Goal: Transaction & Acquisition: Purchase product/service

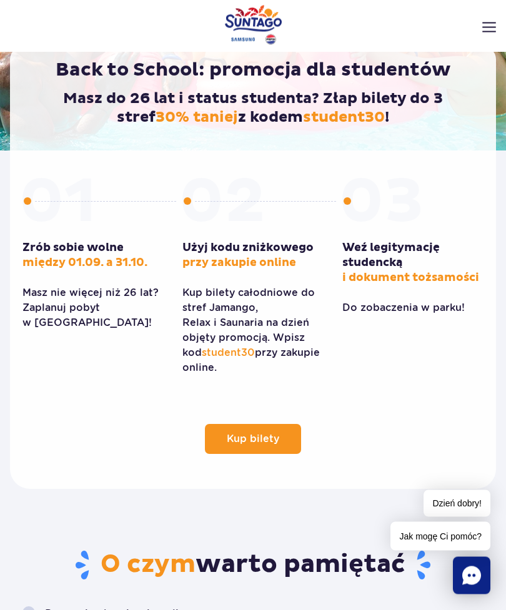
scroll to position [265, 0]
click at [275, 442] on link "Kup bilety" at bounding box center [253, 439] width 96 height 30
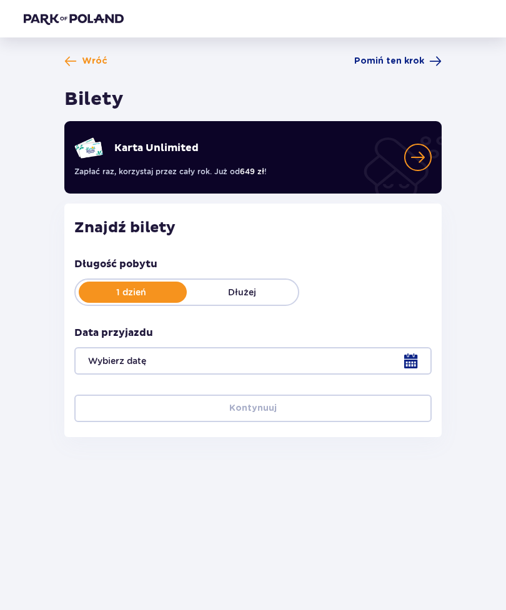
scroll to position [21, 0]
click at [417, 347] on div at bounding box center [252, 360] width 357 height 27
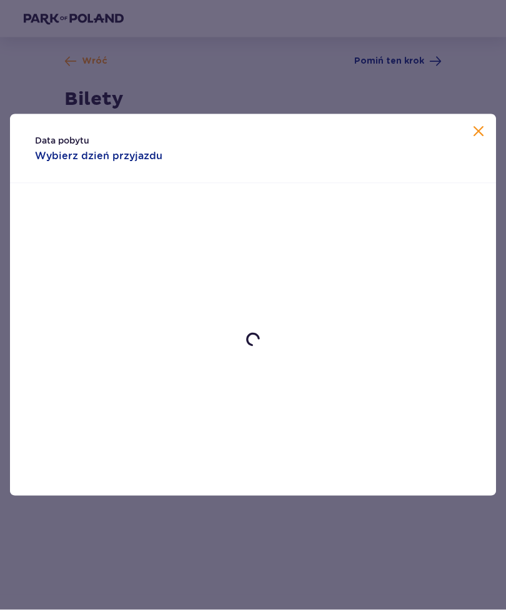
scroll to position [21, 0]
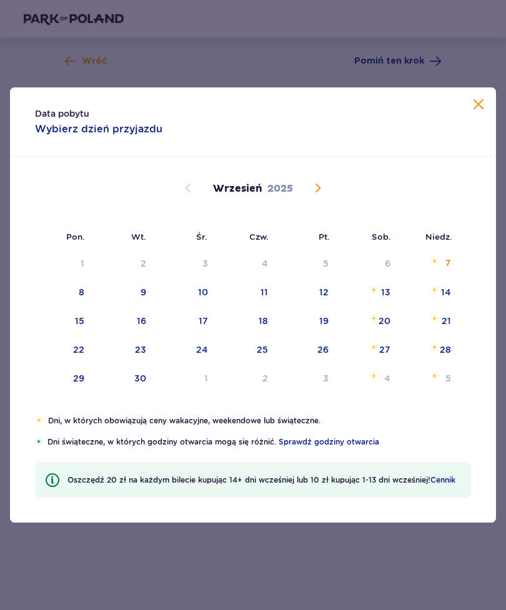
click at [473, 110] on span at bounding box center [478, 104] width 15 height 15
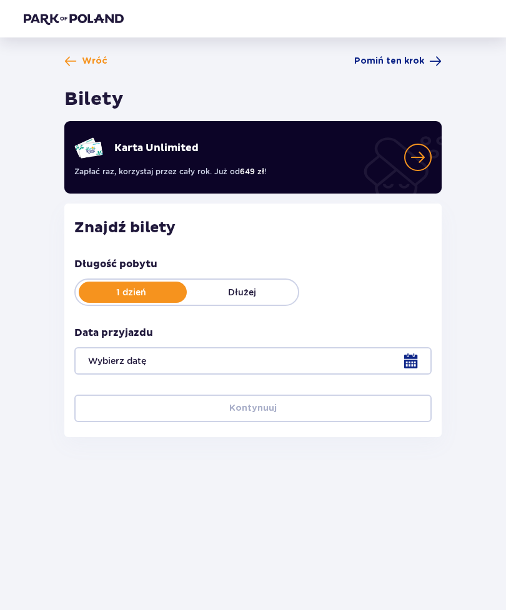
click at [405, 347] on div at bounding box center [252, 360] width 357 height 27
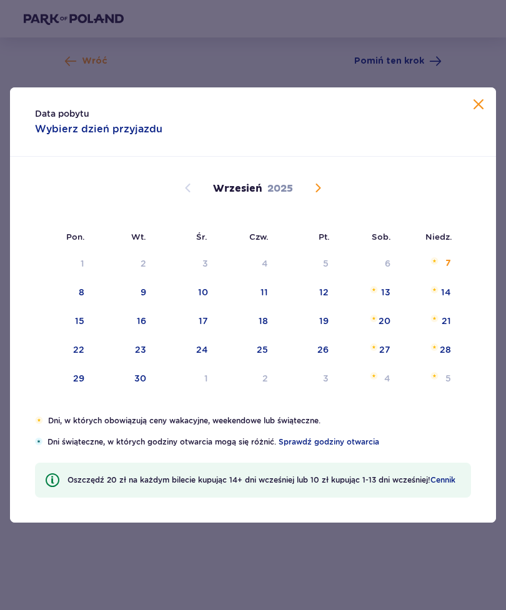
click at [410, 344] on div "28" at bounding box center [429, 350] width 61 height 27
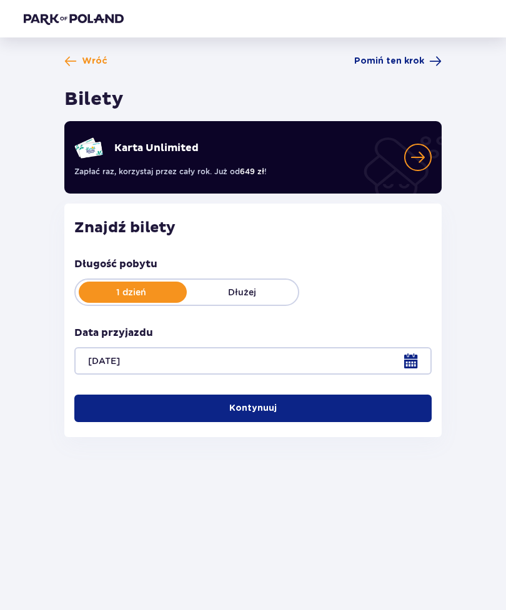
click at [377, 348] on div at bounding box center [252, 360] width 357 height 27
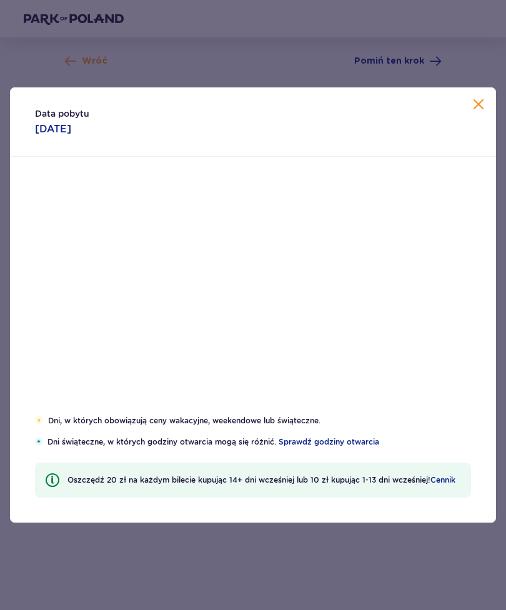
scroll to position [40, 0]
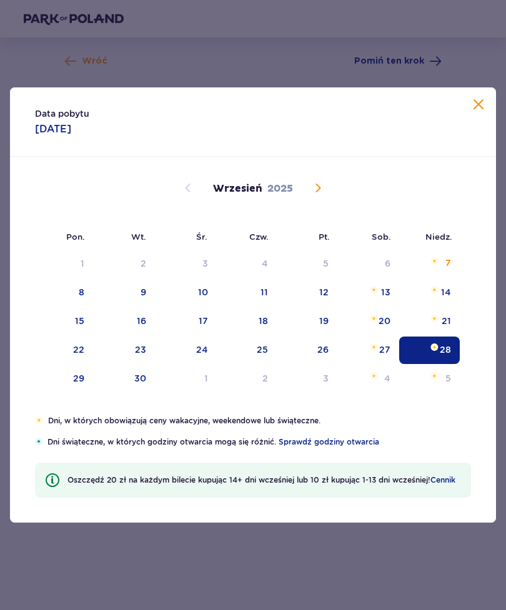
click at [479, 92] on div "Data pobytu 28.09.2025" at bounding box center [253, 121] width 486 height 69
click at [386, 297] on div "13" at bounding box center [385, 292] width 9 height 12
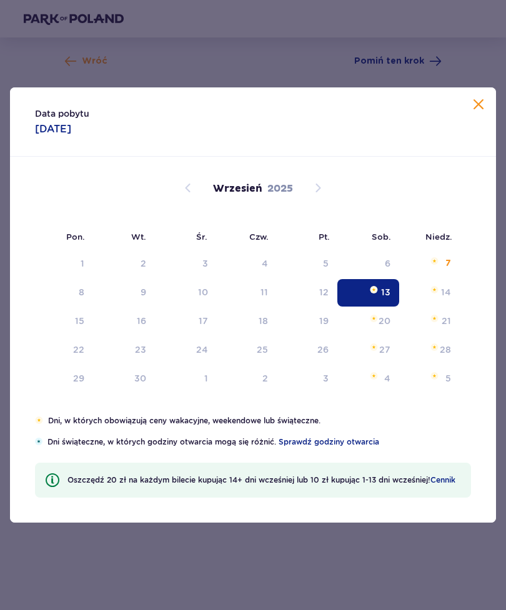
click at [385, 305] on div "13" at bounding box center [368, 292] width 62 height 27
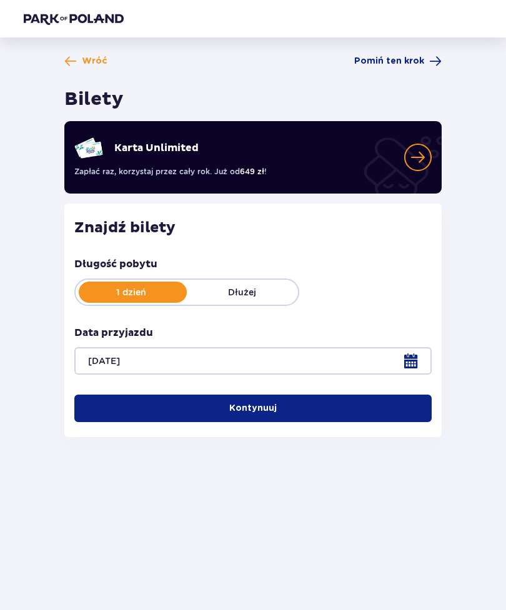
click at [382, 326] on div "Data przyjazdu 13.09.25" at bounding box center [252, 350] width 357 height 49
click at [382, 347] on div at bounding box center [252, 360] width 357 height 27
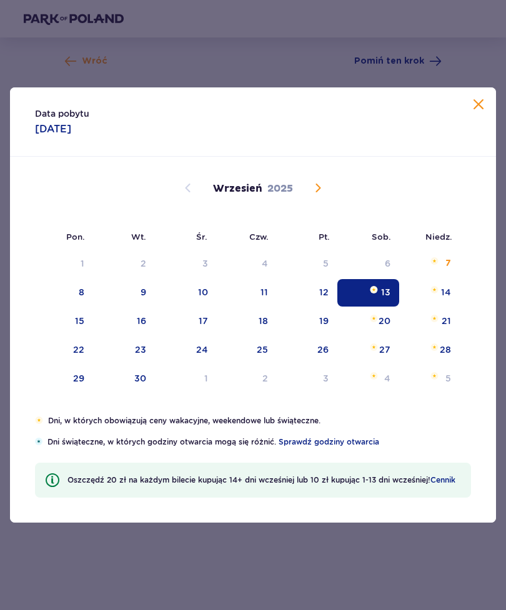
click at [382, 304] on div "13" at bounding box center [368, 292] width 62 height 27
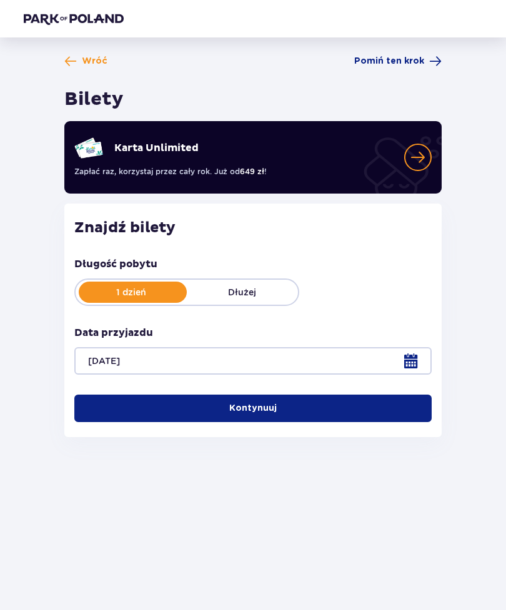
click at [412, 347] on div at bounding box center [252, 360] width 357 height 27
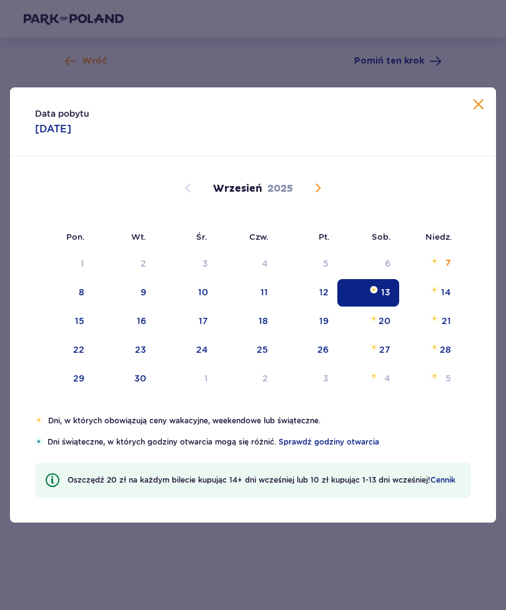
click at [377, 319] on img "sobota, 20 września 2025" at bounding box center [374, 318] width 8 height 7
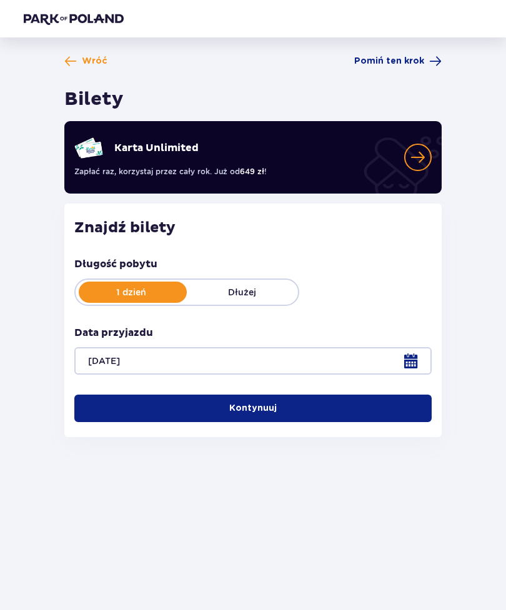
click at [342, 395] on button "Kontynuuj" at bounding box center [252, 408] width 357 height 27
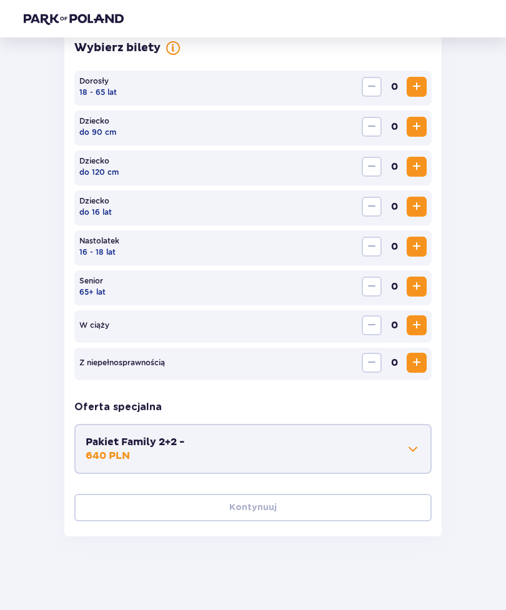
scroll to position [375, 0]
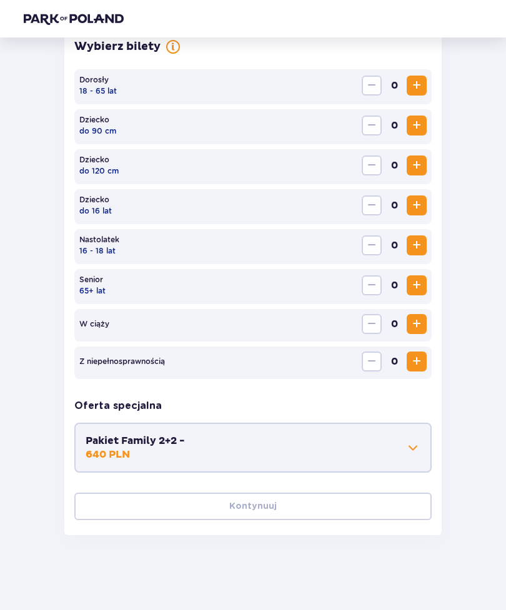
click at [420, 88] on span "Increase" at bounding box center [416, 85] width 15 height 15
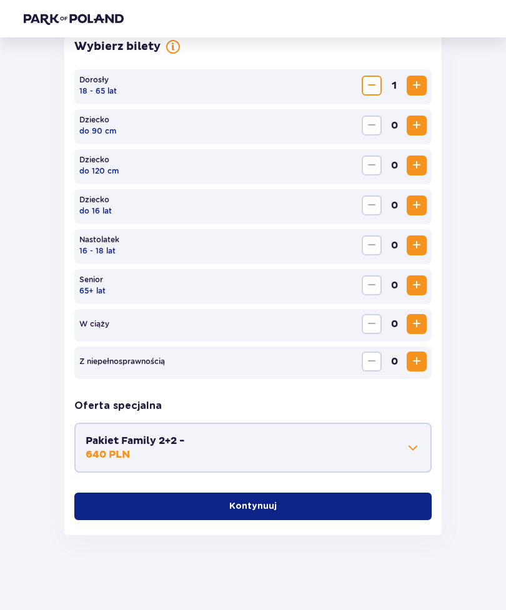
click at [413, 94] on button "Increase" at bounding box center [417, 86] width 20 height 20
click at [331, 512] on button "Kontynuuj" at bounding box center [252, 506] width 357 height 27
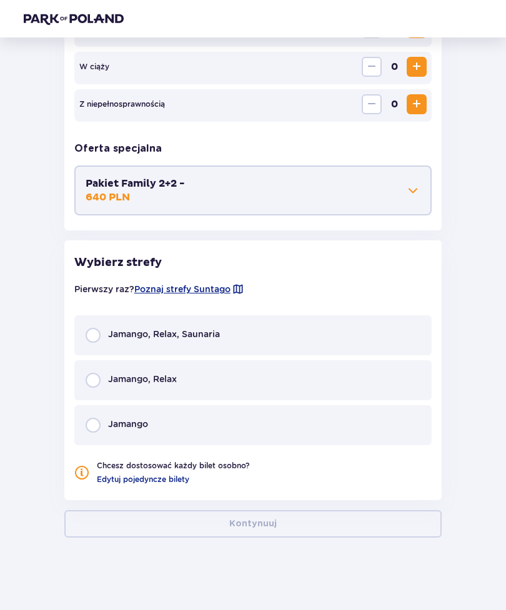
scroll to position [635, 0]
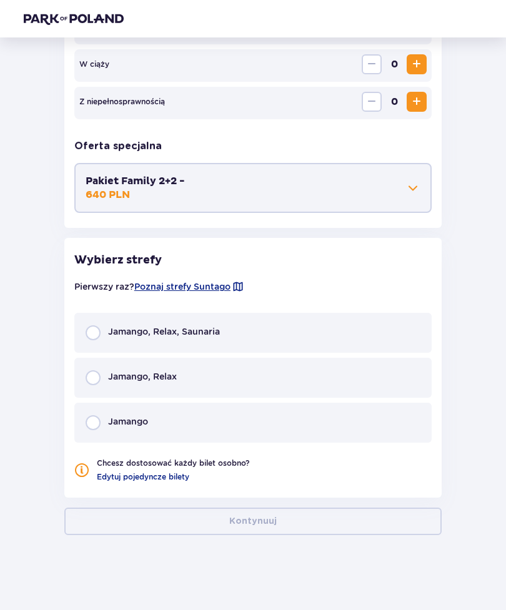
click at [157, 329] on p "Jamango, Relax, Saunaria" at bounding box center [164, 331] width 112 height 12
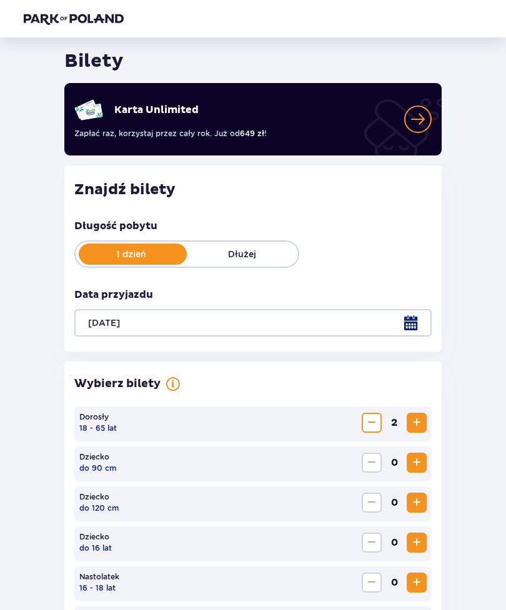
scroll to position [37, 0]
click at [422, 323] on div at bounding box center [252, 323] width 357 height 27
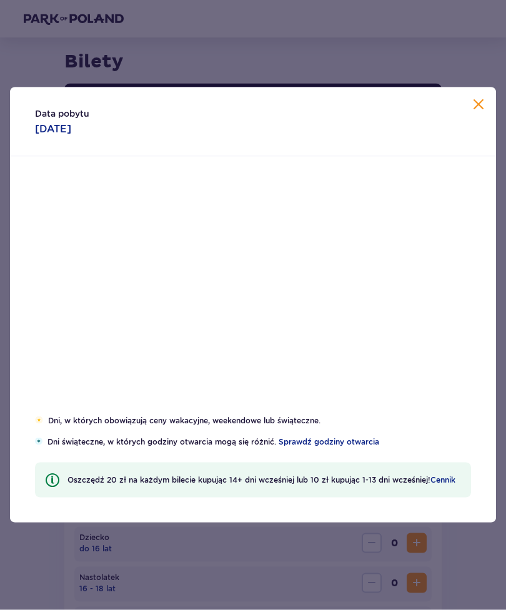
scroll to position [38, 0]
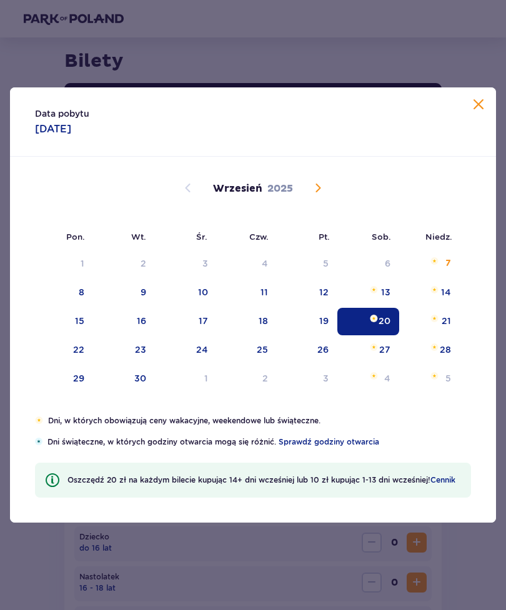
click at [385, 285] on div "13" at bounding box center [368, 292] width 62 height 27
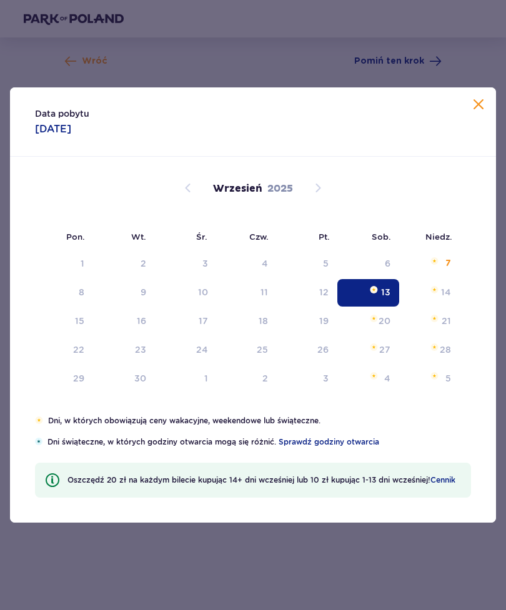
type input "13.09.25"
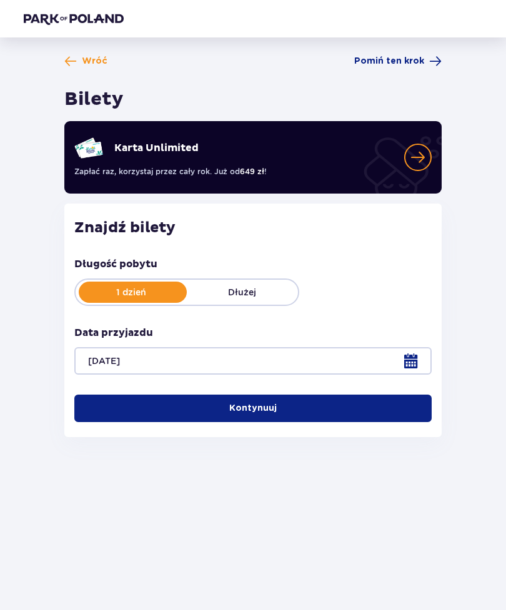
scroll to position [38, 0]
click at [289, 395] on button "Kontynuuj" at bounding box center [252, 408] width 357 height 27
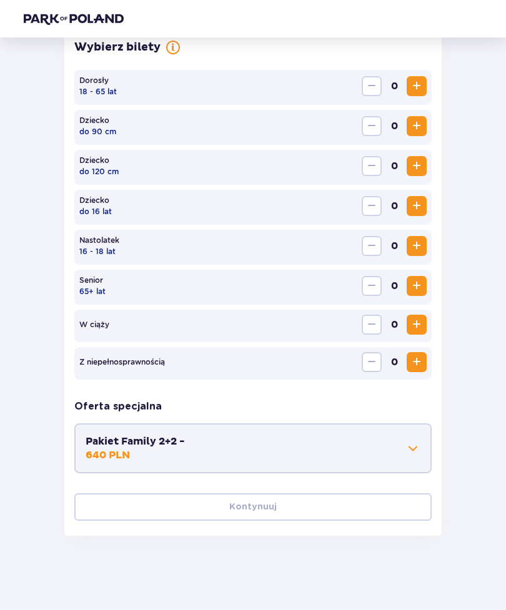
scroll to position [375, 0]
click at [420, 91] on span "Increase" at bounding box center [416, 85] width 15 height 15
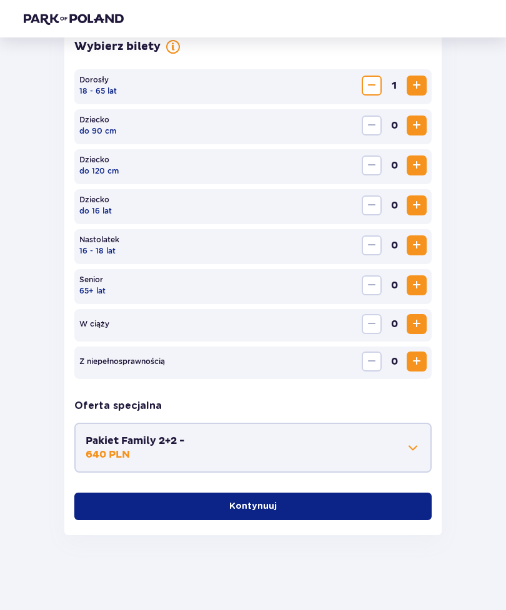
click at [420, 91] on span "Increase" at bounding box center [416, 85] width 15 height 15
click at [319, 503] on button "Kontynuuj" at bounding box center [252, 506] width 357 height 27
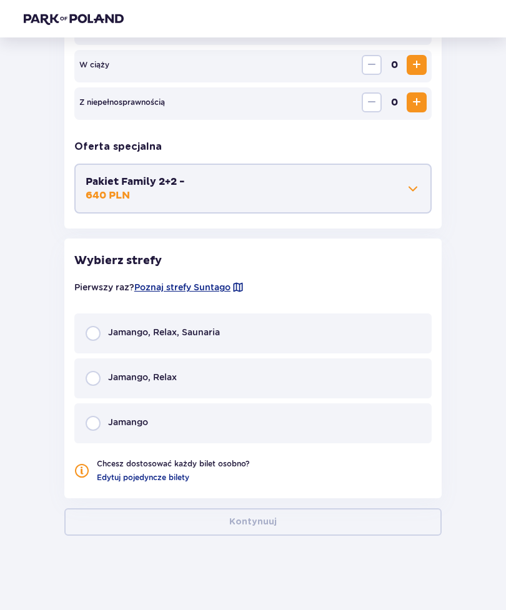
scroll to position [635, 0]
click at [102, 330] on div "Jamango, Relax, Saunaria" at bounding box center [153, 332] width 134 height 15
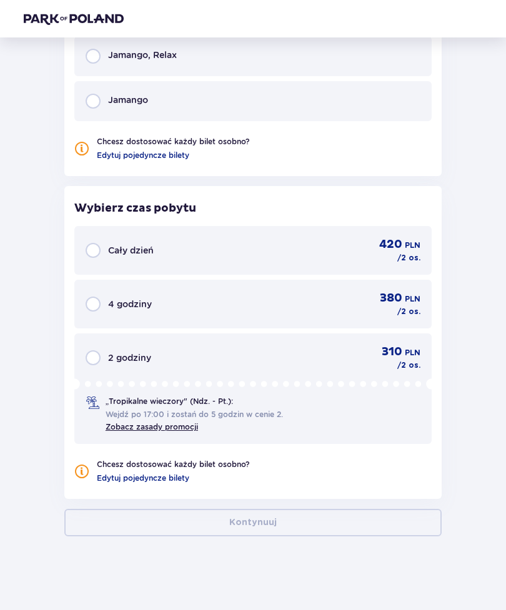
scroll to position [958, 0]
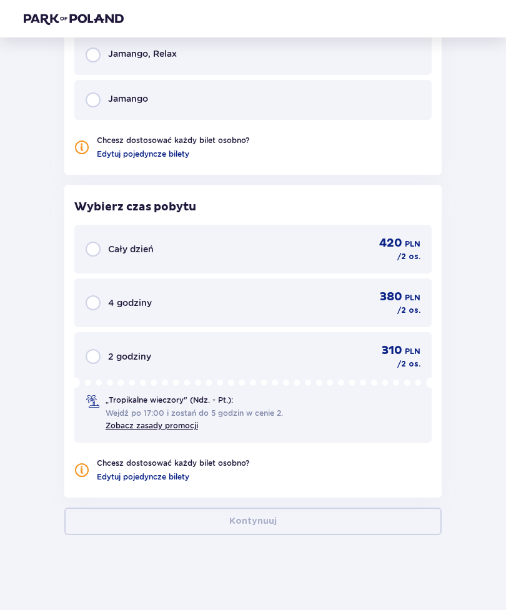
click at [94, 250] on input "radio" at bounding box center [93, 249] width 15 height 15
radio input "true"
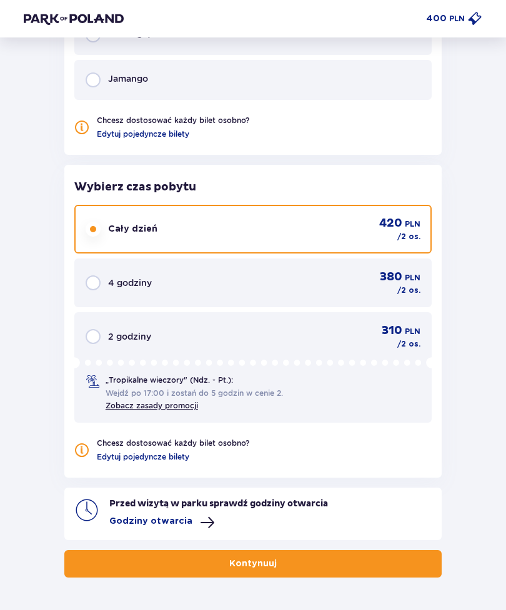
scroll to position [981, 0]
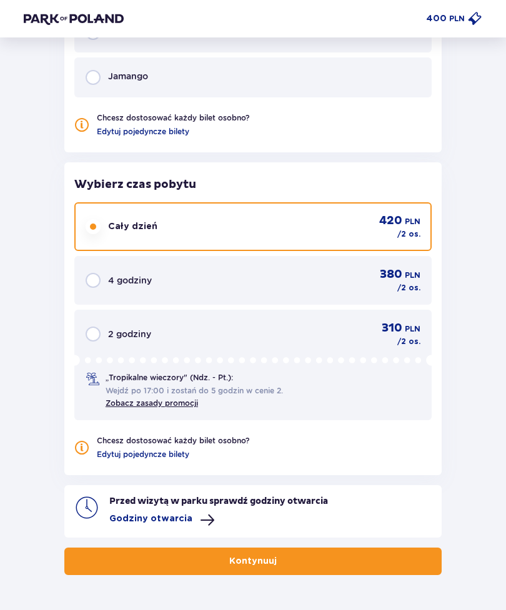
click at [116, 516] on p "Godziny otwarcia" at bounding box center [150, 519] width 83 height 12
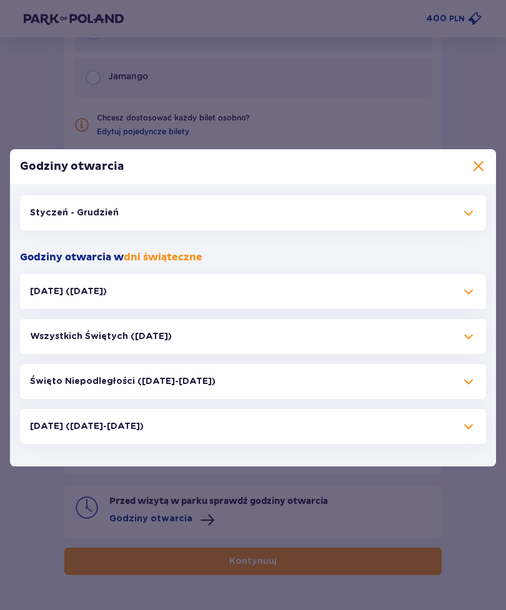
click at [468, 220] on span at bounding box center [468, 212] width 15 height 15
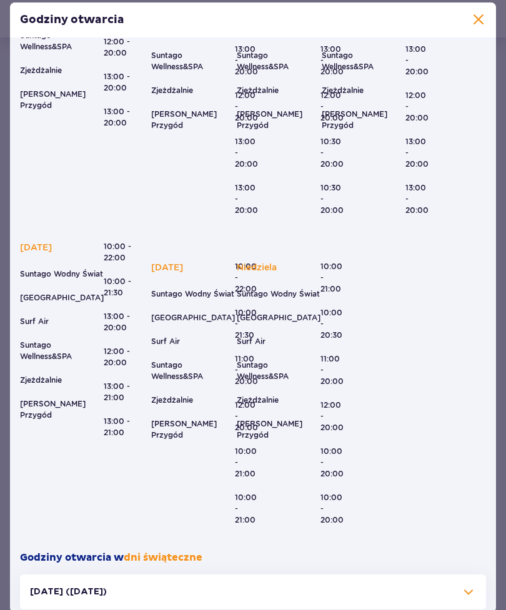
scroll to position [185, 0]
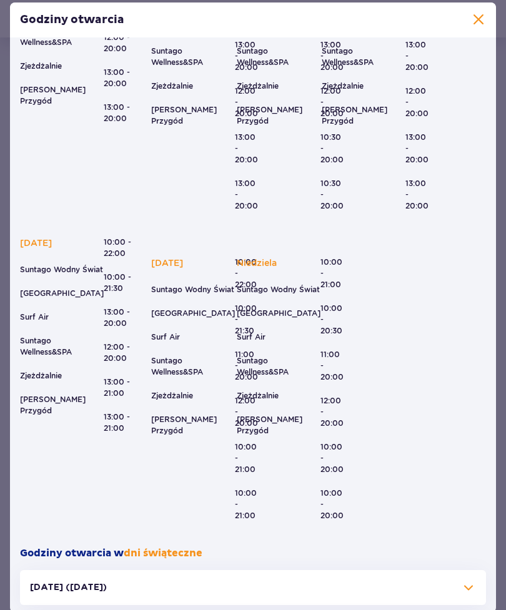
click at [485, 27] on span at bounding box center [478, 19] width 15 height 15
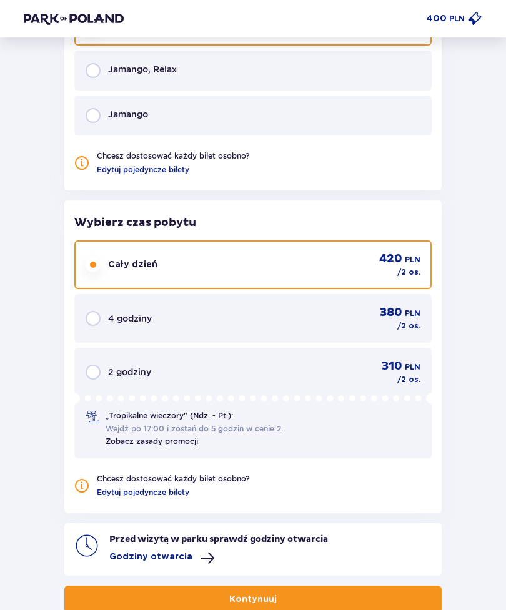
scroll to position [981, 0]
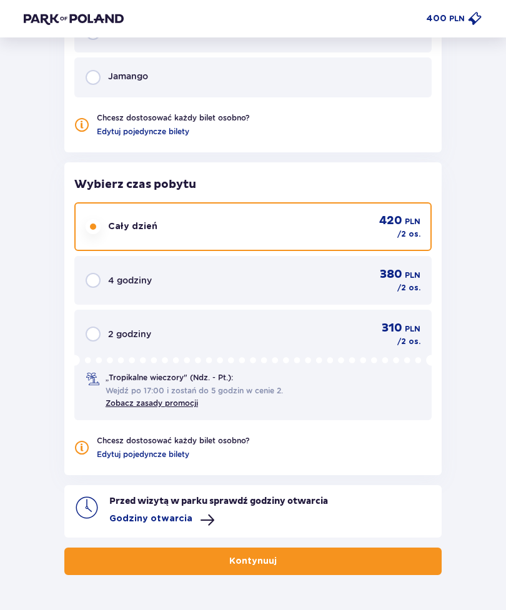
click at [121, 555] on button "Kontynuuj" at bounding box center [252, 561] width 377 height 27
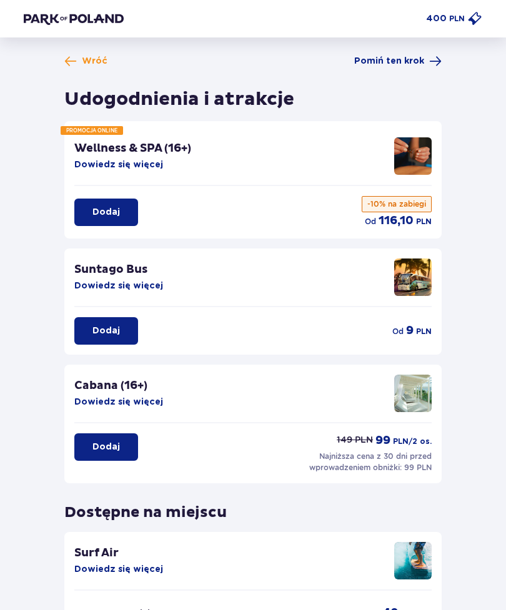
click at [413, 52] on div "Wróć Pomiń ten krok Udogodnienia i atrakcje PROMOCJA ONLINE Wellness & SPA (16+…" at bounding box center [253, 395] width 506 height 716
click at [400, 65] on span "Pomiń ten krok" at bounding box center [389, 61] width 70 height 12
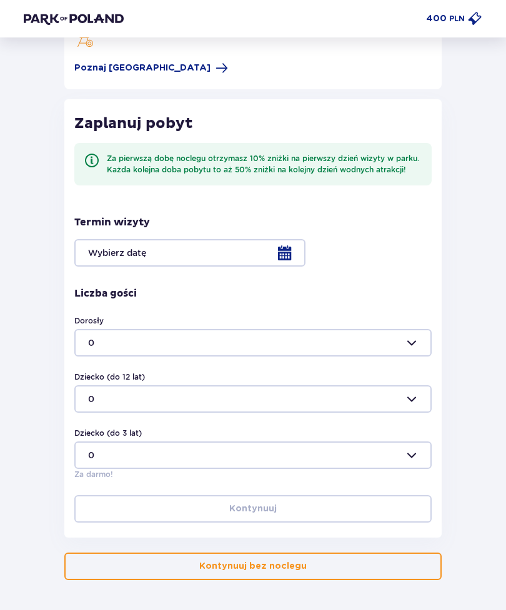
click at [122, 251] on div at bounding box center [252, 253] width 357 height 27
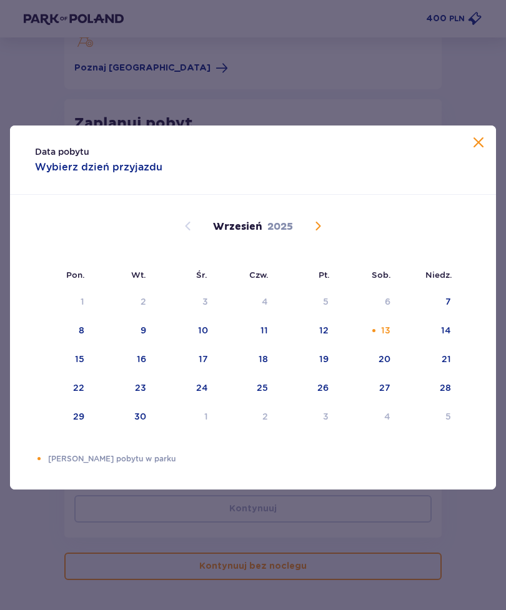
click at [400, 342] on div "14" at bounding box center [429, 330] width 61 height 27
click at [385, 337] on div "13" at bounding box center [385, 330] width 9 height 12
click at [380, 344] on div "13" at bounding box center [368, 330] width 62 height 27
click at [476, 151] on span at bounding box center [478, 143] width 15 height 15
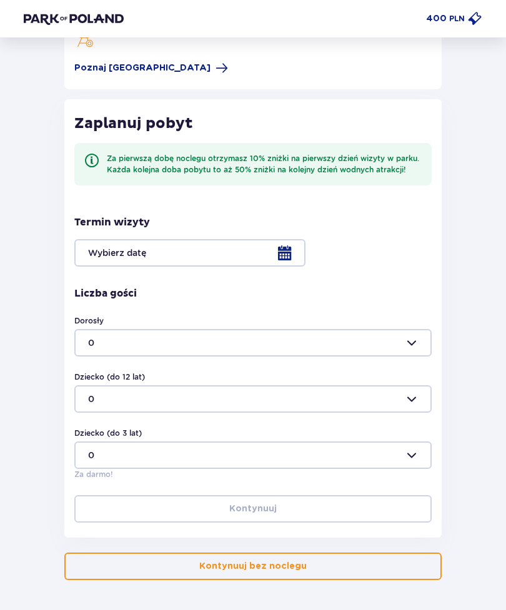
click at [345, 344] on div at bounding box center [252, 342] width 357 height 27
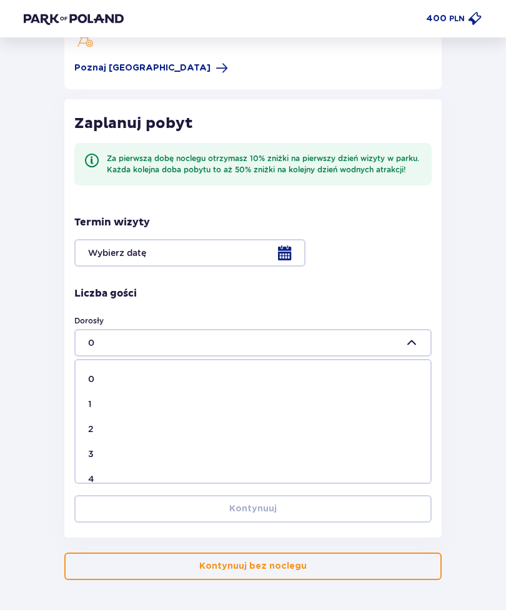
click at [236, 426] on div "2" at bounding box center [253, 429] width 330 height 12
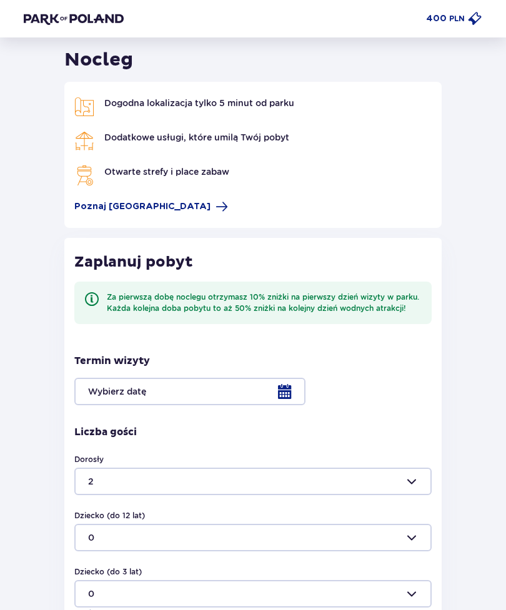
scroll to position [39, 0]
click at [277, 478] on div at bounding box center [252, 481] width 357 height 27
click at [297, 512] on div "0" at bounding box center [253, 518] width 330 height 12
type input "0"
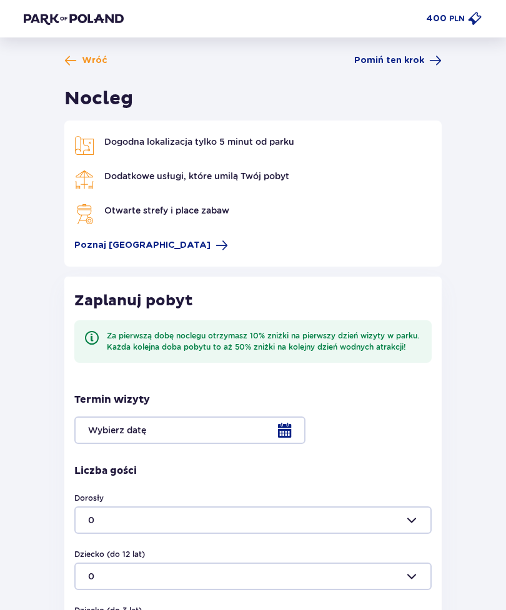
scroll to position [0, 0]
click at [408, 65] on span "Pomiń ten krok" at bounding box center [389, 61] width 70 height 12
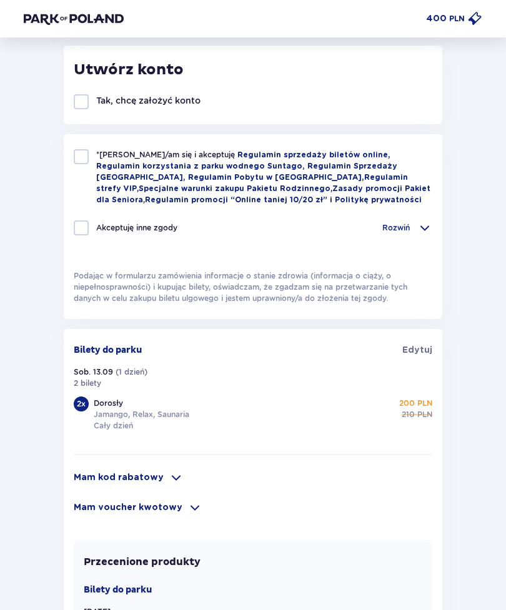
scroll to position [537, 0]
click at [150, 100] on p "Tak, chcę założyć konto" at bounding box center [148, 101] width 104 height 12
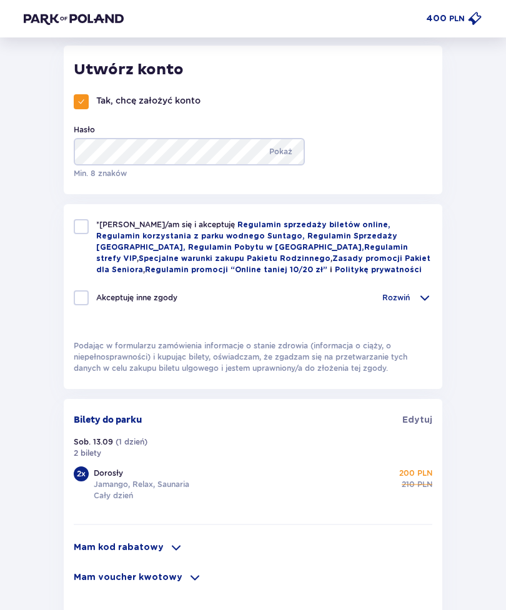
checkbox input "true"
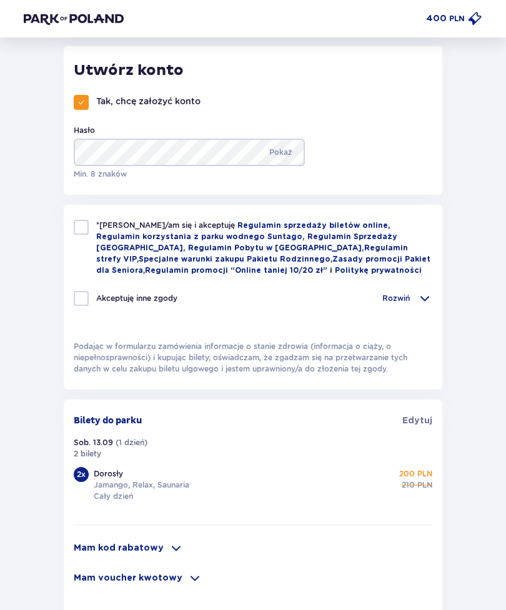
click at [89, 227] on div "*Zapoznałem/am się i akceptuję Regulamin sprzedaży biletów online, Regulamin ko…" at bounding box center [253, 248] width 358 height 56
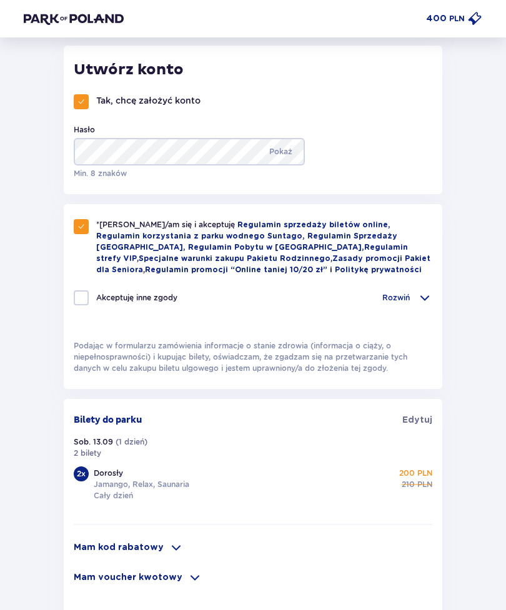
click at [76, 276] on div "*Zapoznałem/am się i akceptuję Regulamin sprzedaży biletów online, Regulamin ko…" at bounding box center [253, 248] width 358 height 56
checkbox input "false"
click at [82, 298] on div at bounding box center [81, 297] width 15 height 15
checkbox input "true"
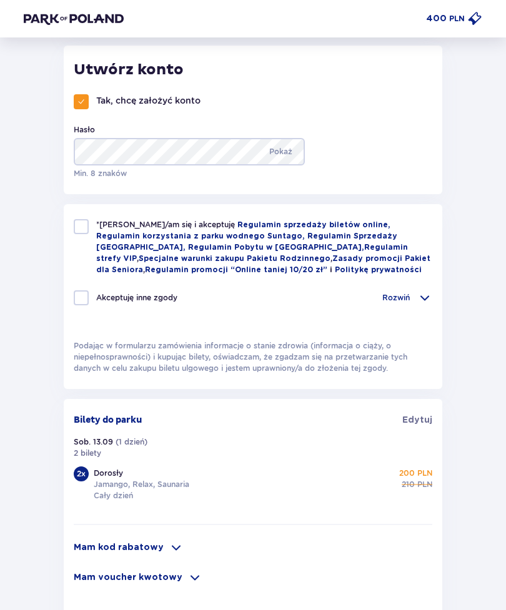
checkbox input "true"
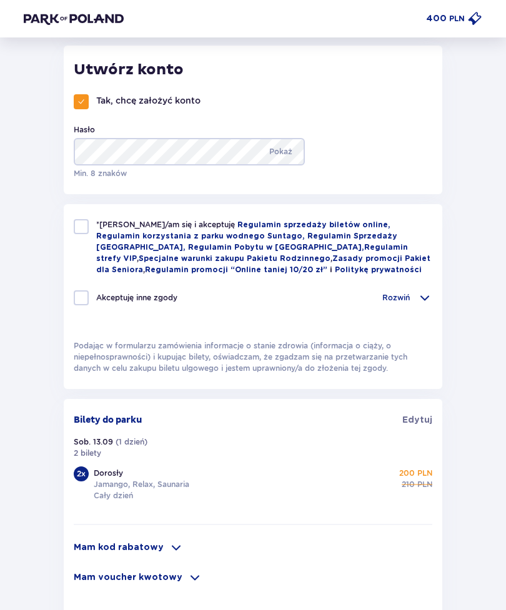
checkbox input "true"
click at [87, 225] on div at bounding box center [81, 226] width 15 height 15
checkbox input "true"
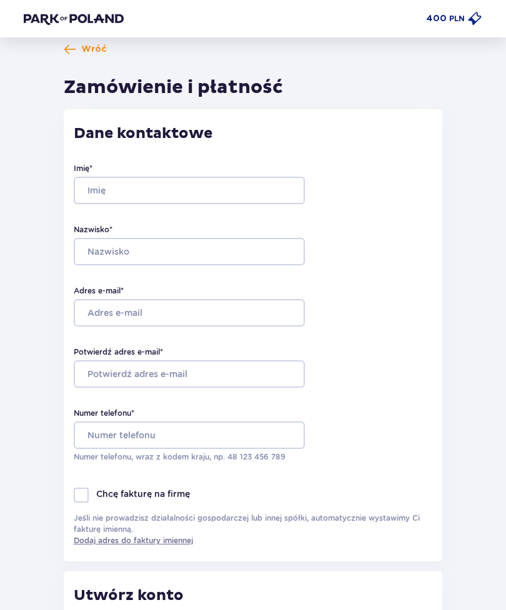
scroll to position [0, 0]
